Goal: Check status: Check status

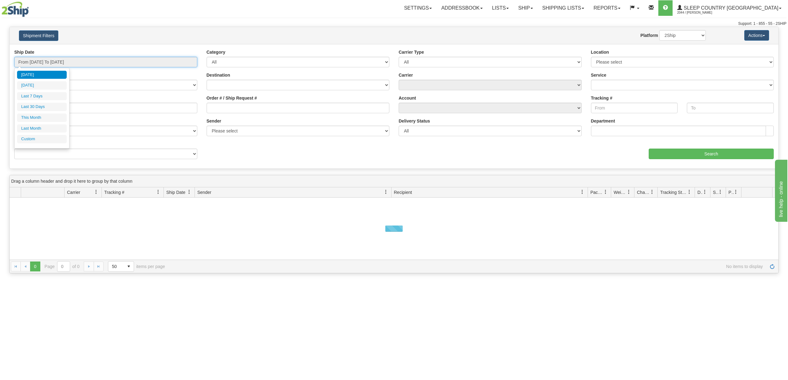
click at [56, 61] on input "From [DATE] To [DATE]" at bounding box center [105, 62] width 183 height 11
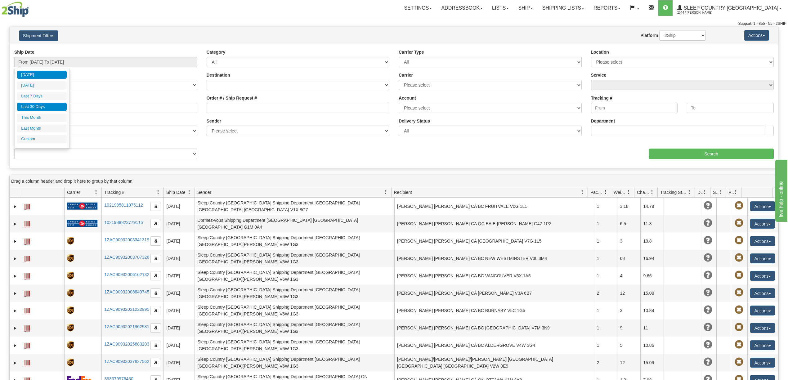
click at [36, 107] on li "Last 30 Days" at bounding box center [42, 107] width 50 height 8
type input "From [DATE] To [DATE]"
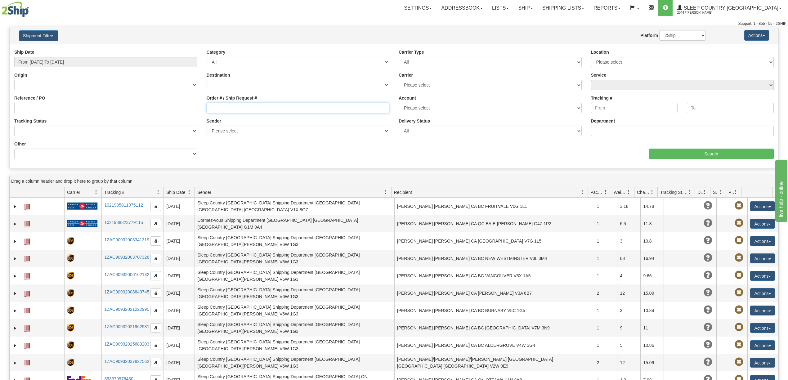
click at [220, 109] on input "Order # / Ship Request #" at bounding box center [298, 108] width 183 height 11
paste input "9000I047161"
type input "9000I047161"
click at [713, 149] on input "Search" at bounding box center [711, 154] width 125 height 11
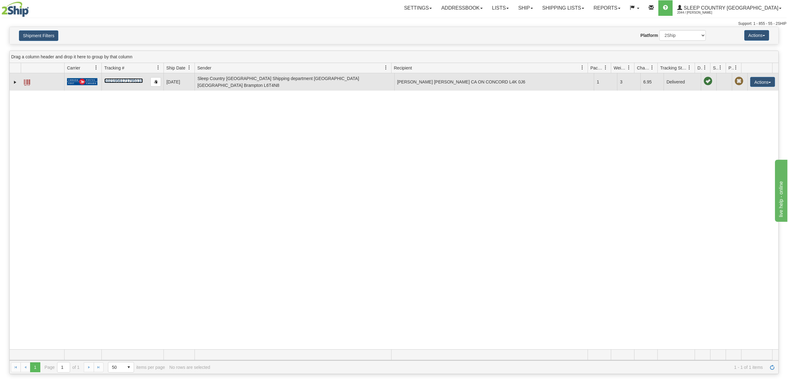
click at [122, 78] on link "1021956171795118" at bounding box center [123, 80] width 39 height 5
